Goal: Entertainment & Leisure: Consume media (video, audio)

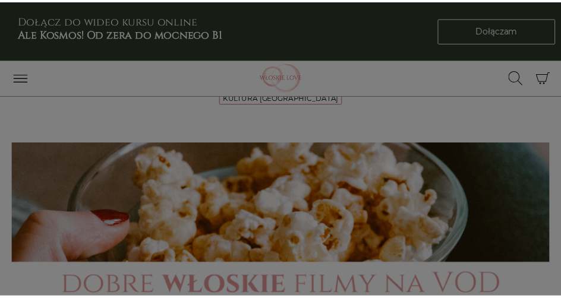
scroll to position [261, 0]
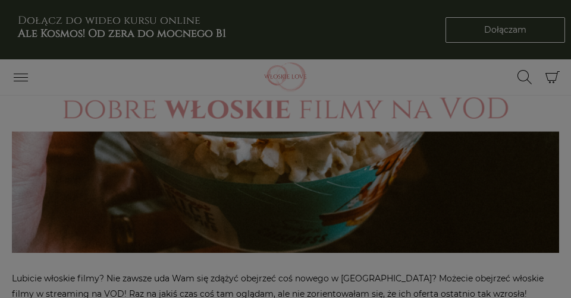
click at [442, 72] on div "Znajdź na Włoskie Love Szukaj... Wyszukaj Koszyk 0 Koszyk Kod rabatowy* Aktywuj…" at bounding box center [452, 77] width 223 height 36
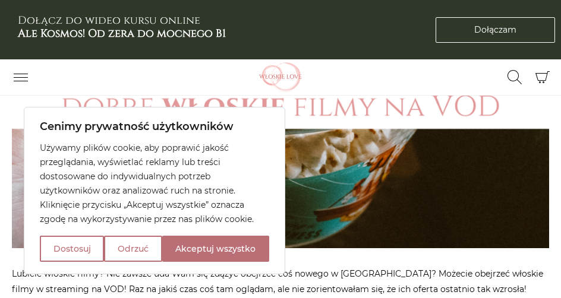
scroll to position [428, 0]
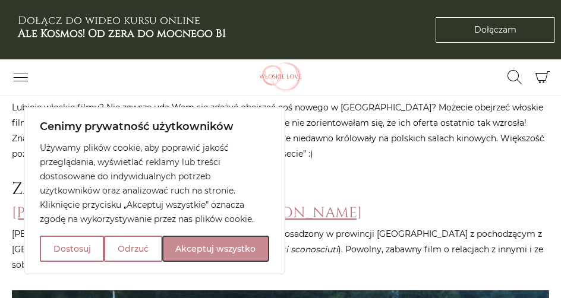
click at [235, 250] on button "Akceptuj wszystko" at bounding box center [215, 249] width 107 height 26
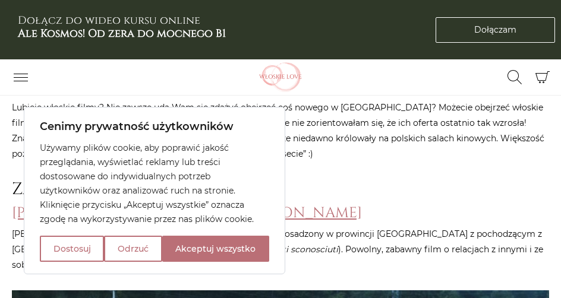
checkbox input "true"
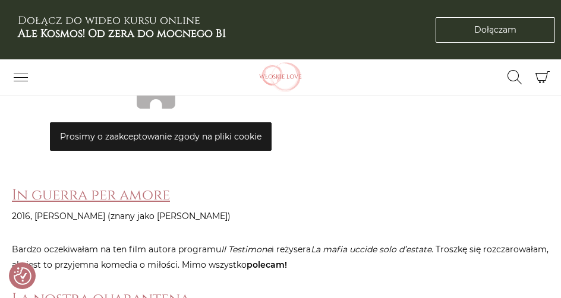
scroll to position [9931, 0]
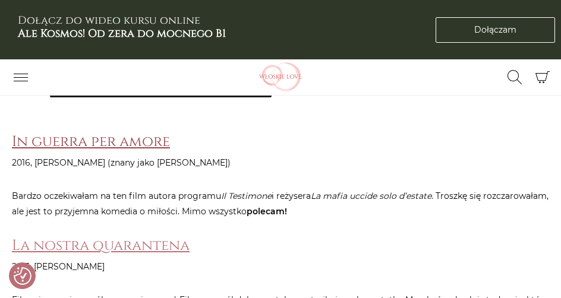
click at [94, 132] on link "In guerra per amore" at bounding box center [91, 142] width 158 height 20
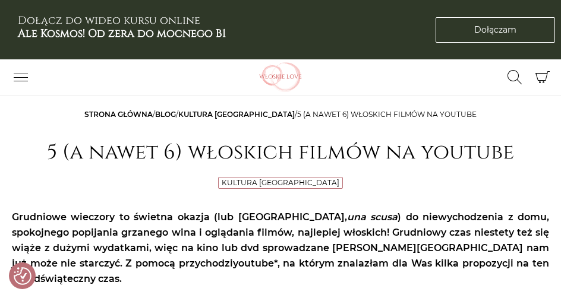
checkbox input "true"
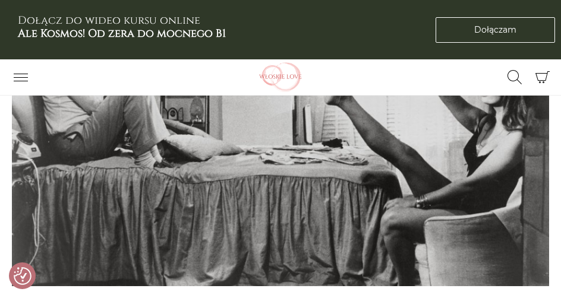
scroll to position [232, 0]
